Goal: Task Accomplishment & Management: Manage account settings

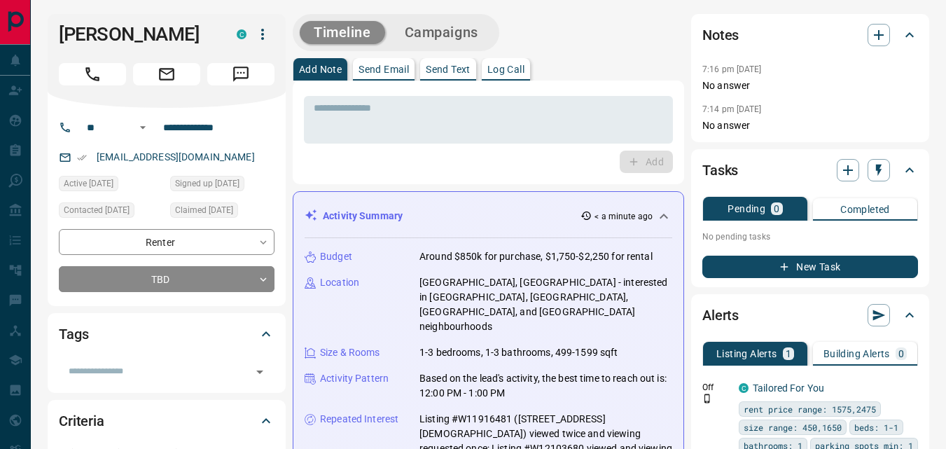
click at [262, 36] on icon "button" at bounding box center [262, 34] width 17 height 17
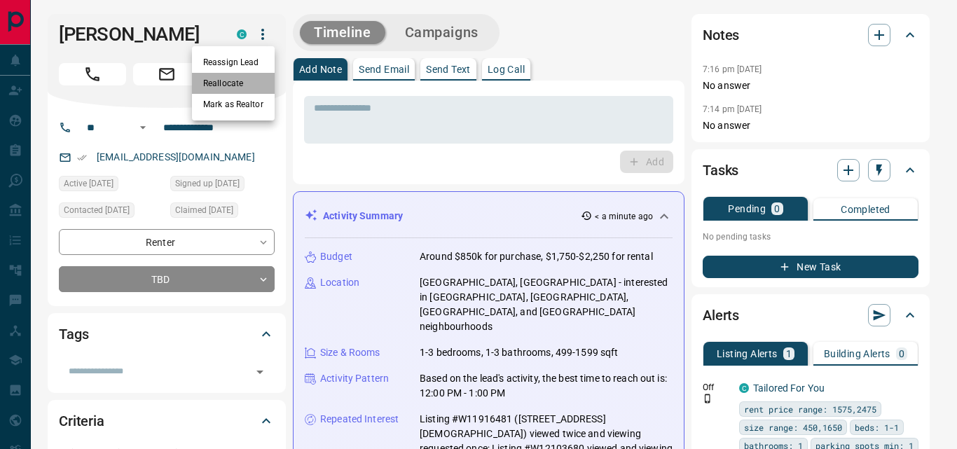
click at [235, 83] on li "Reallocate" at bounding box center [233, 83] width 83 height 21
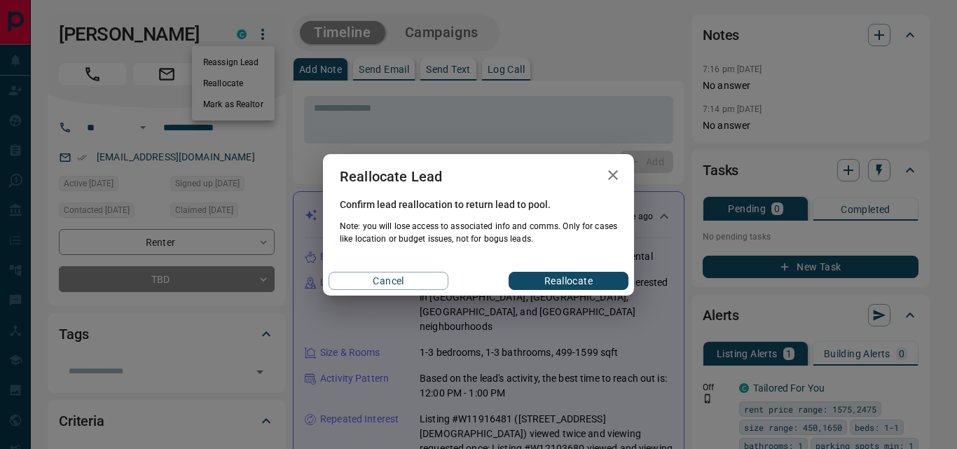
click at [543, 283] on button "Reallocate" at bounding box center [568, 281] width 120 height 18
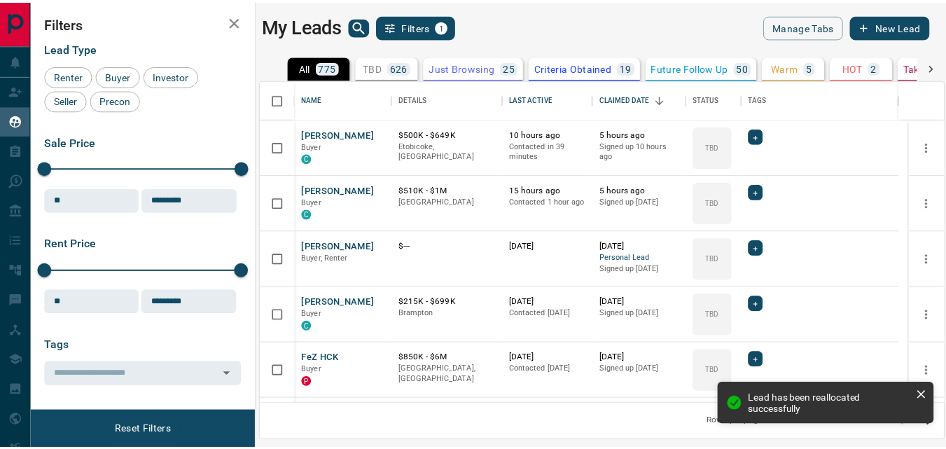
scroll to position [313, 681]
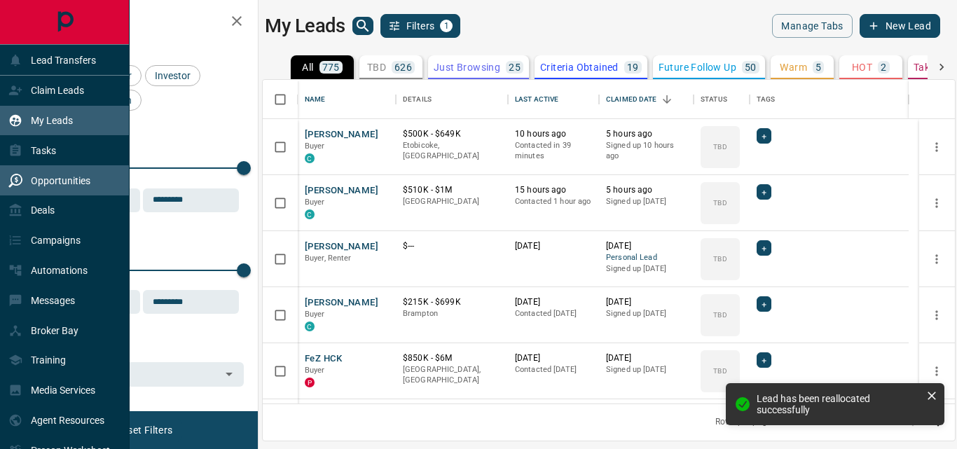
click at [74, 177] on p "Opportunities" at bounding box center [61, 180] width 60 height 11
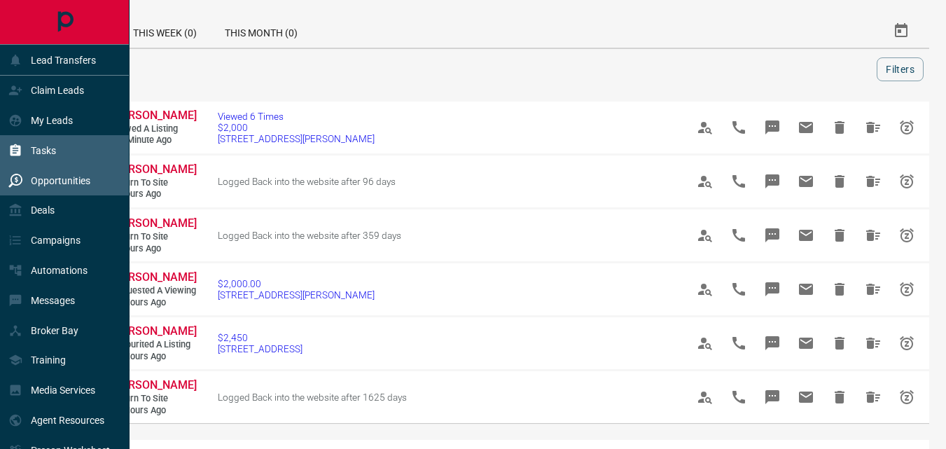
click at [39, 152] on p "Tasks" at bounding box center [43, 150] width 25 height 11
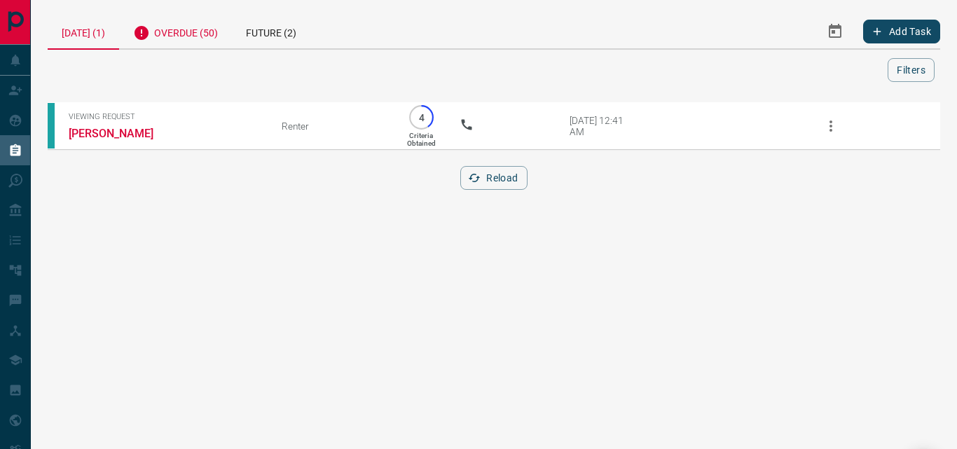
click at [201, 36] on div "Overdue (50)" at bounding box center [175, 31] width 113 height 34
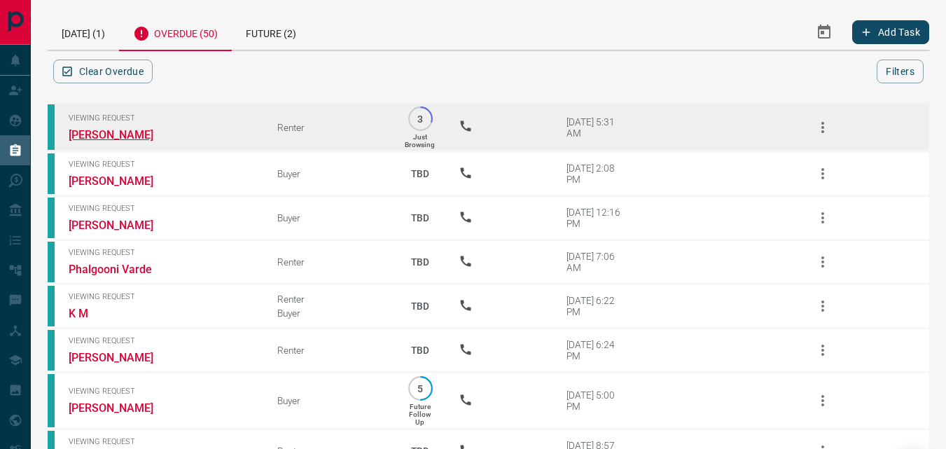
click at [94, 132] on link "[PERSON_NAME]" at bounding box center [121, 134] width 105 height 13
